Goal: Transaction & Acquisition: Purchase product/service

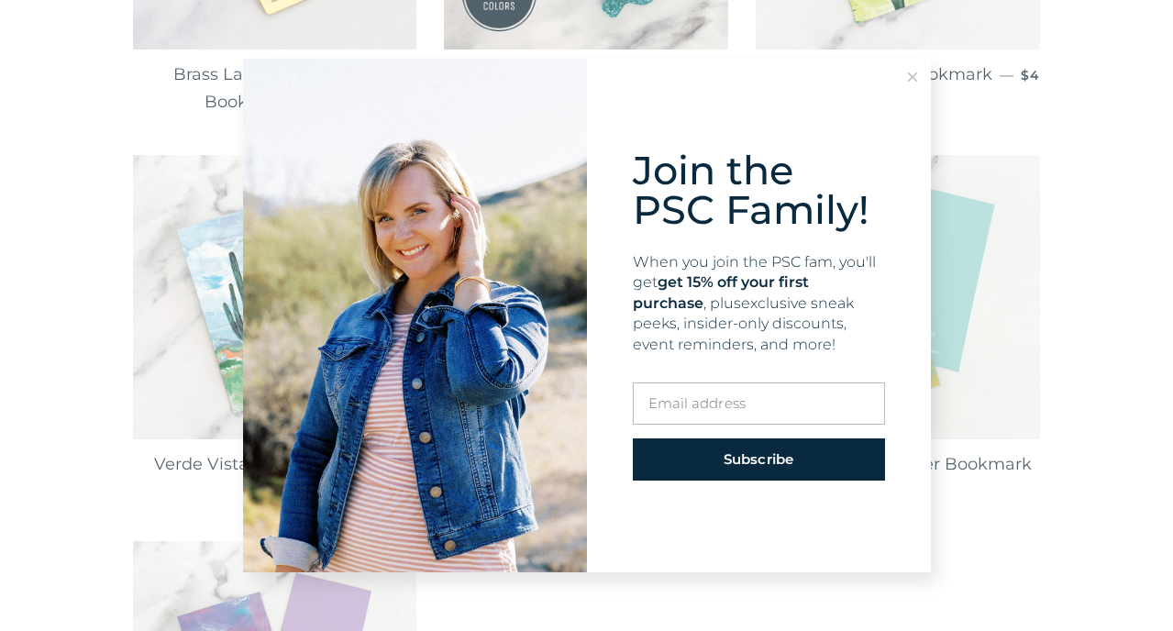
scroll to position [1590, 0]
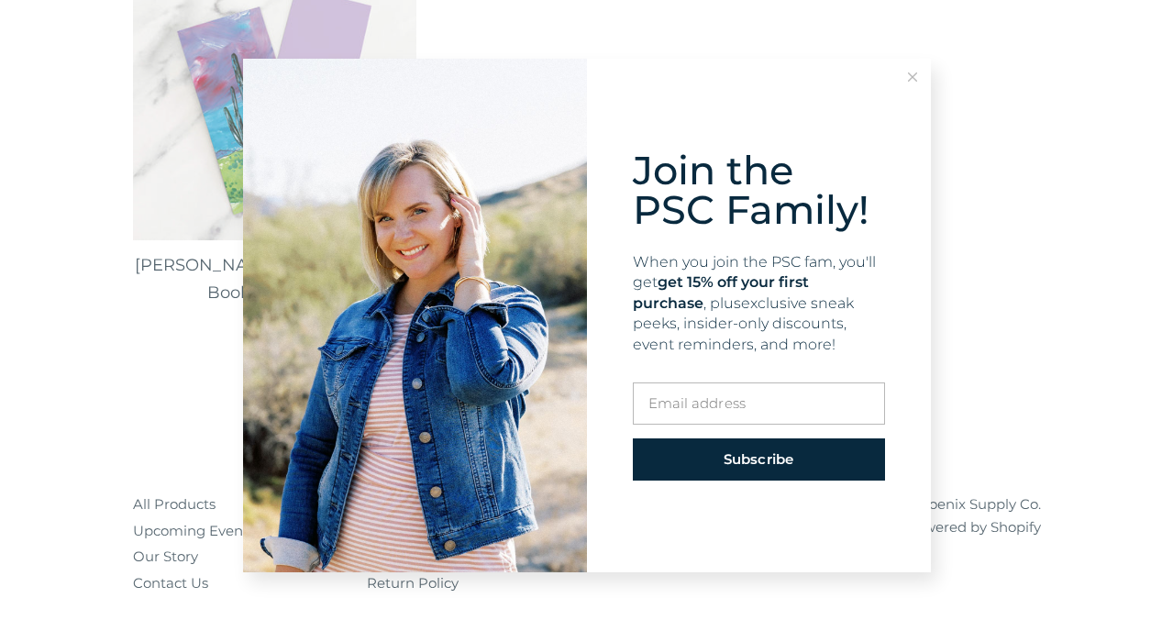
click at [912, 73] on icon at bounding box center [912, 76] width 9 height 9
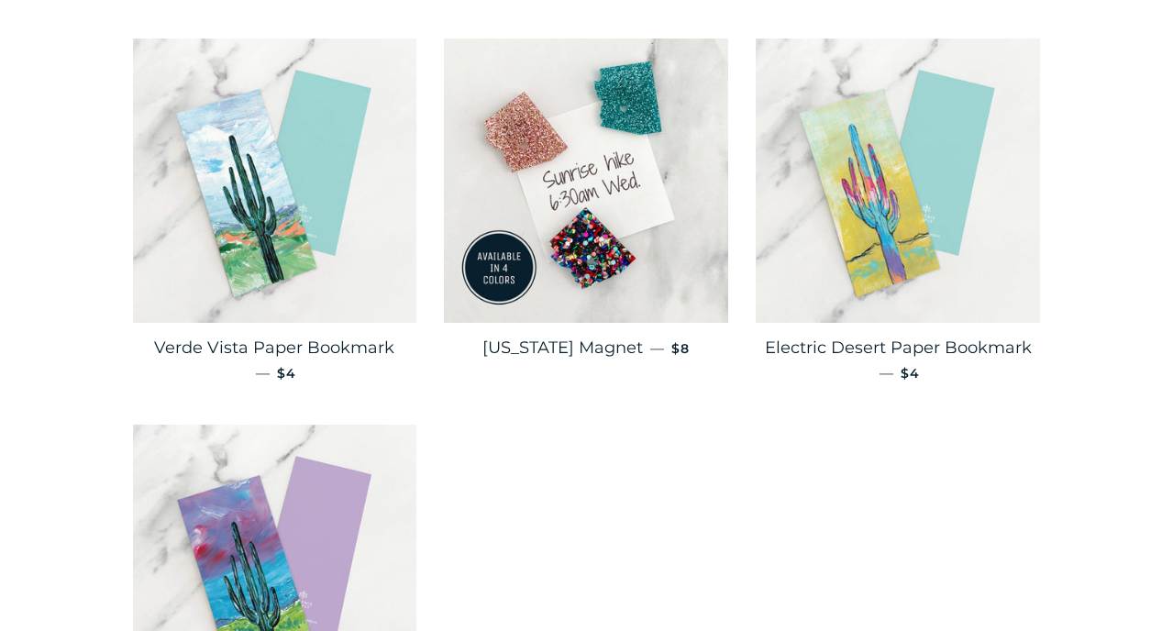
scroll to position [0, 0]
